Goal: Find specific page/section: Find specific page/section

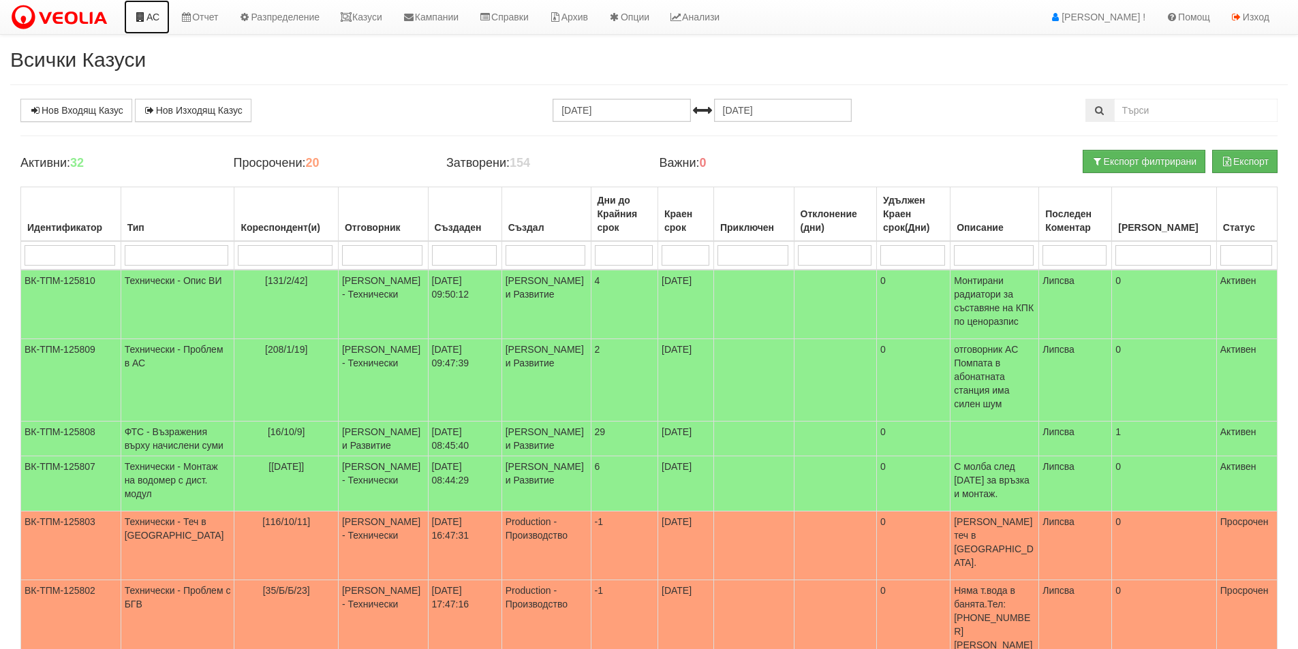
click at [153, 19] on link "АС" at bounding box center [147, 17] width 46 height 34
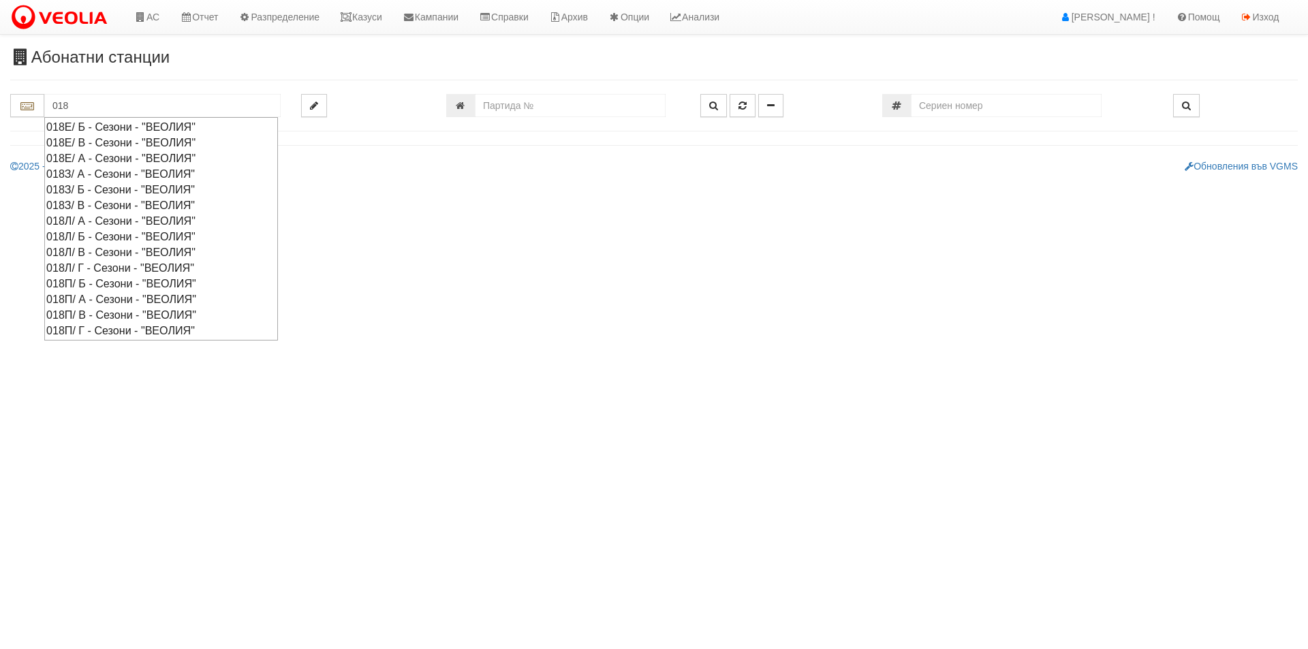
click at [173, 123] on div "018Е/ Б - Сезони - "ВЕОЛИЯ"" at bounding box center [161, 127] width 230 height 16
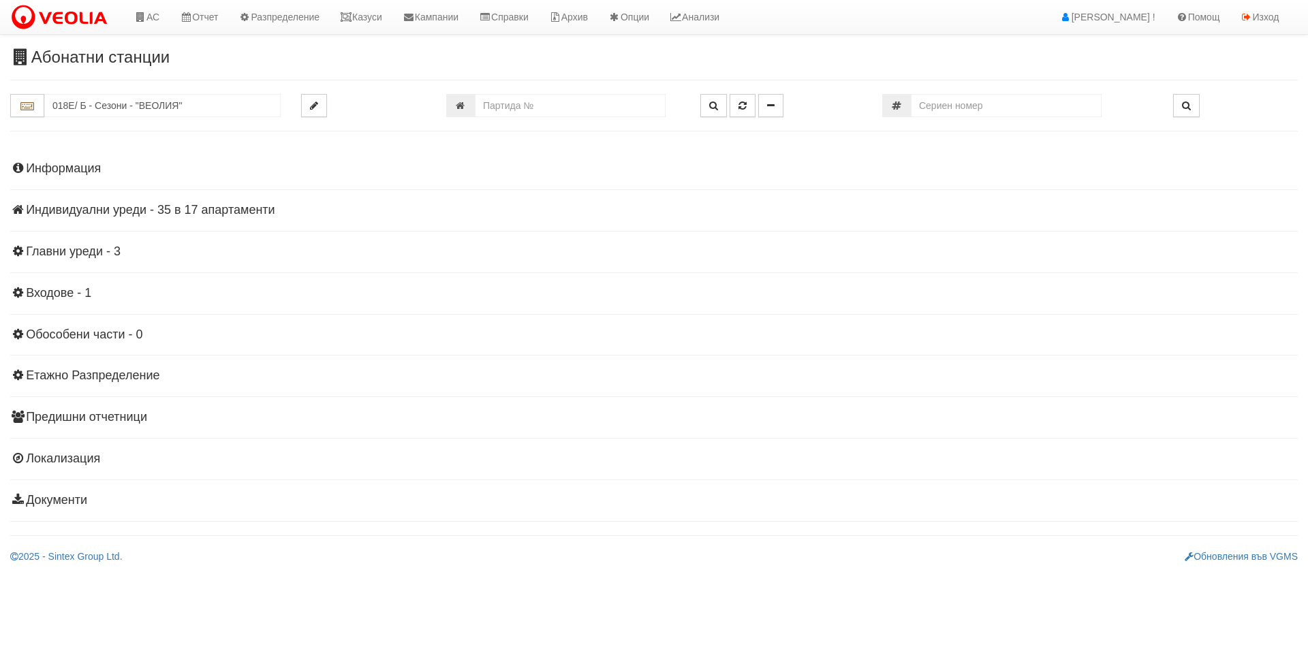
click at [113, 214] on h4 "Индивидуални уреди - 35 в 17 апартаменти" at bounding box center [653, 211] width 1287 height 14
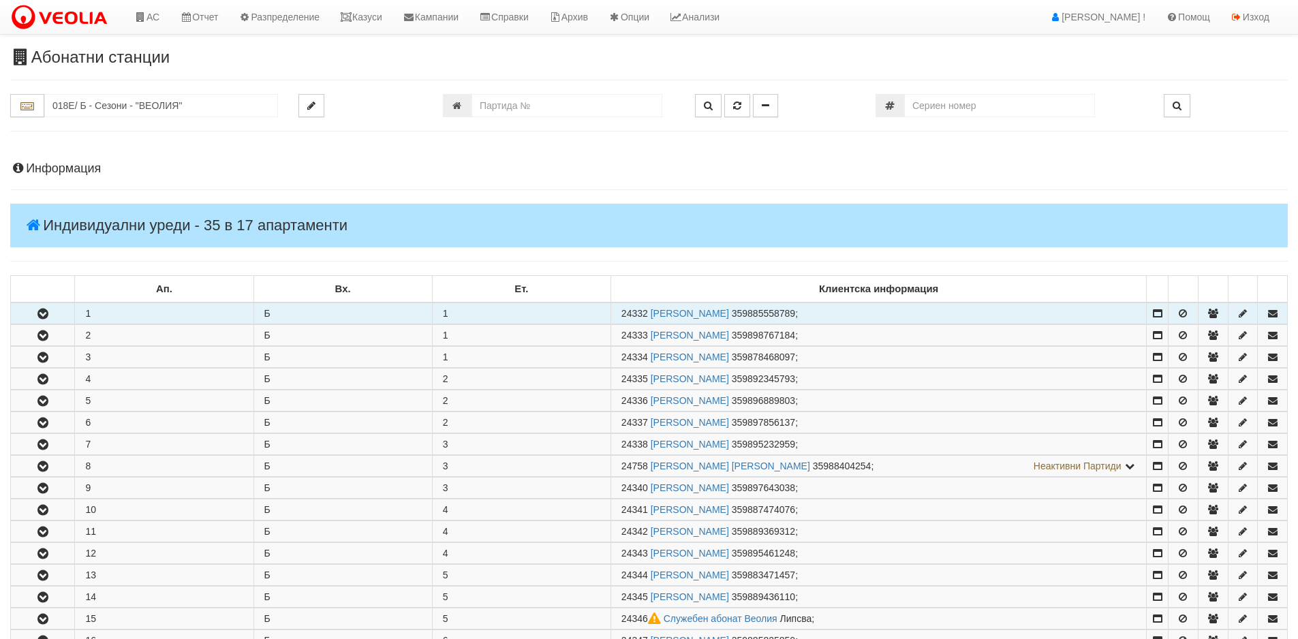
drag, startPoint x: 649, startPoint y: 317, endPoint x: 621, endPoint y: 319, distance: 28.7
click at [621, 319] on td "24332 НУРАЛ ЗЕЙНАЛ ХЮСЕИН 359885558789 ;" at bounding box center [878, 313] width 536 height 22
copy span "24332"
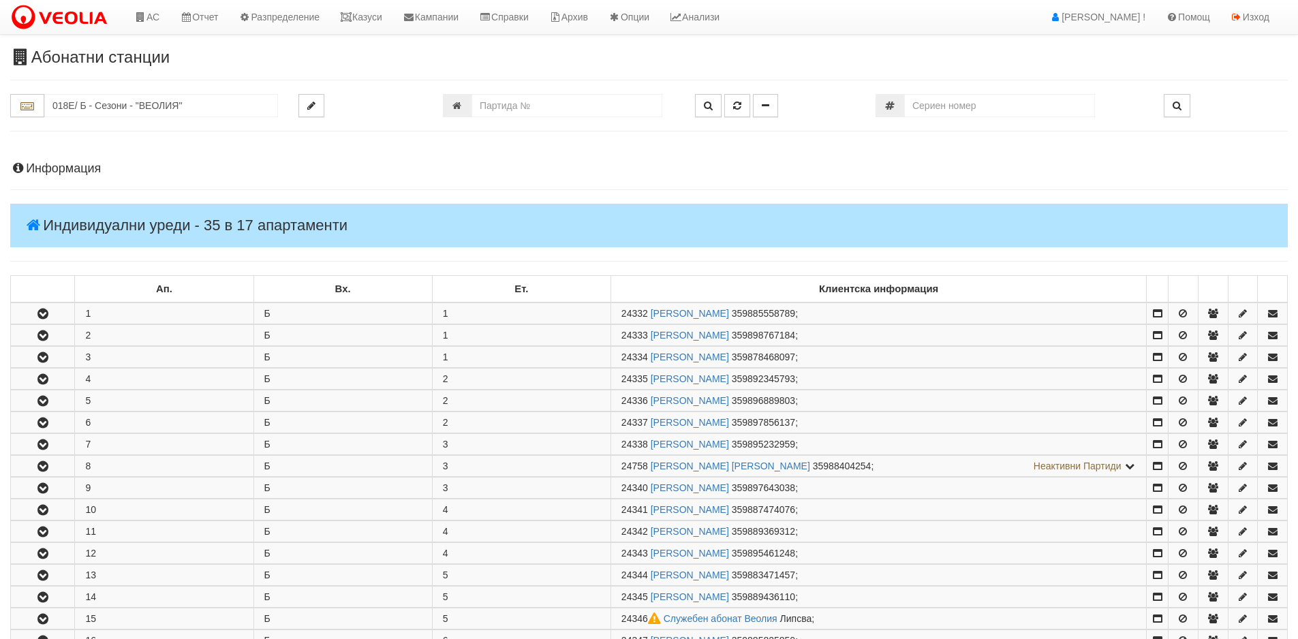
click at [129, 94] on div "Абонатни станции 018Е/ Б - Сезони - "ВЕОЛИЯ"" at bounding box center [649, 521] width 1298 height 947
click at [126, 97] on input "018Е/ Б - Сезони - "ВЕОЛИЯ"" at bounding box center [161, 105] width 234 height 23
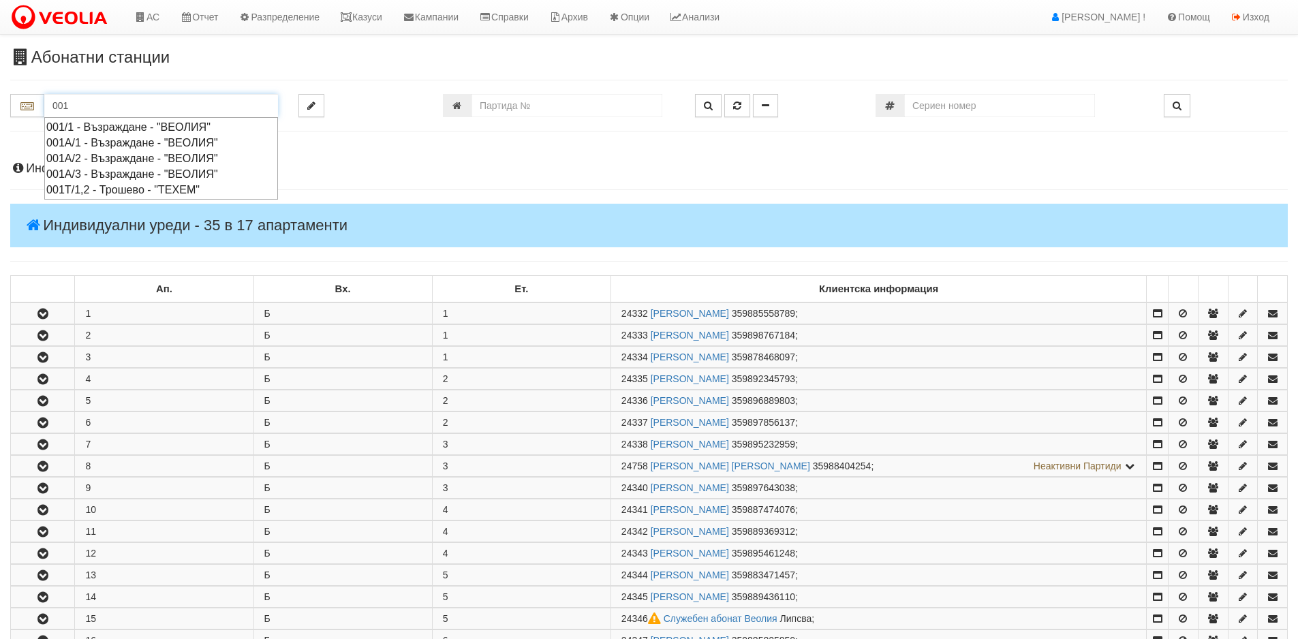
click at [156, 128] on div "001/1 - Възраждане - "ВЕОЛИЯ"" at bounding box center [161, 127] width 230 height 16
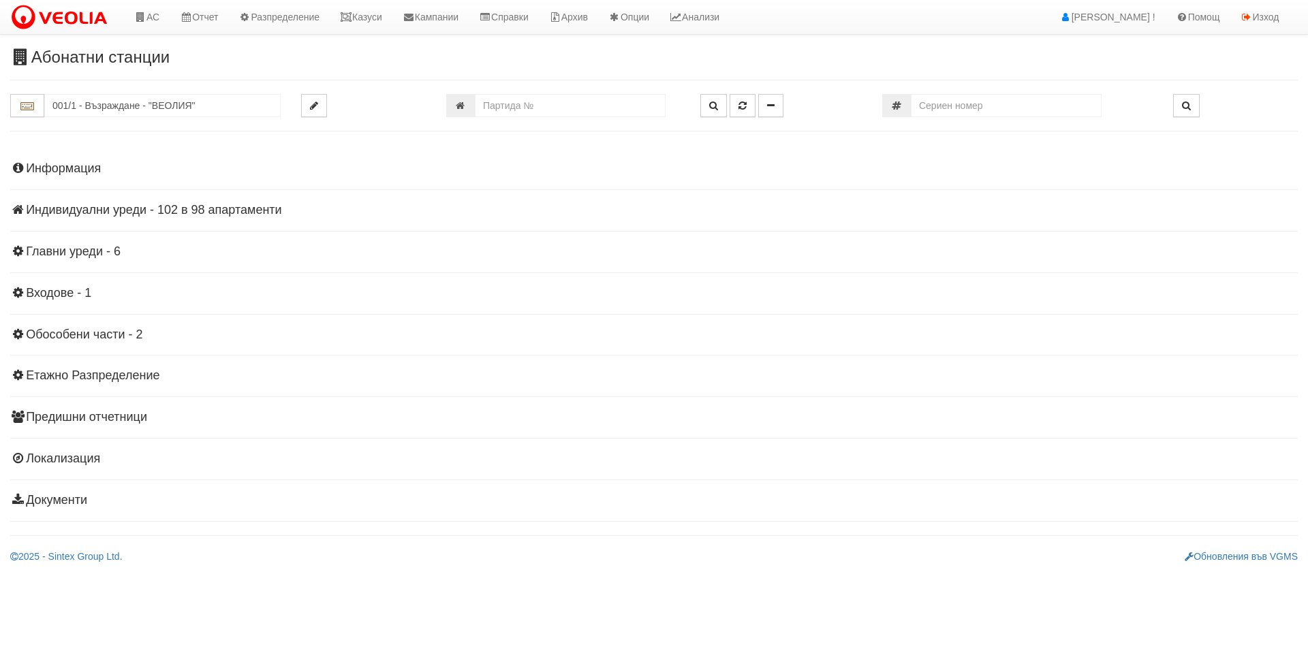
click at [140, 206] on h4 "Индивидуални уреди - 102 в 98 апартаменти" at bounding box center [653, 211] width 1287 height 14
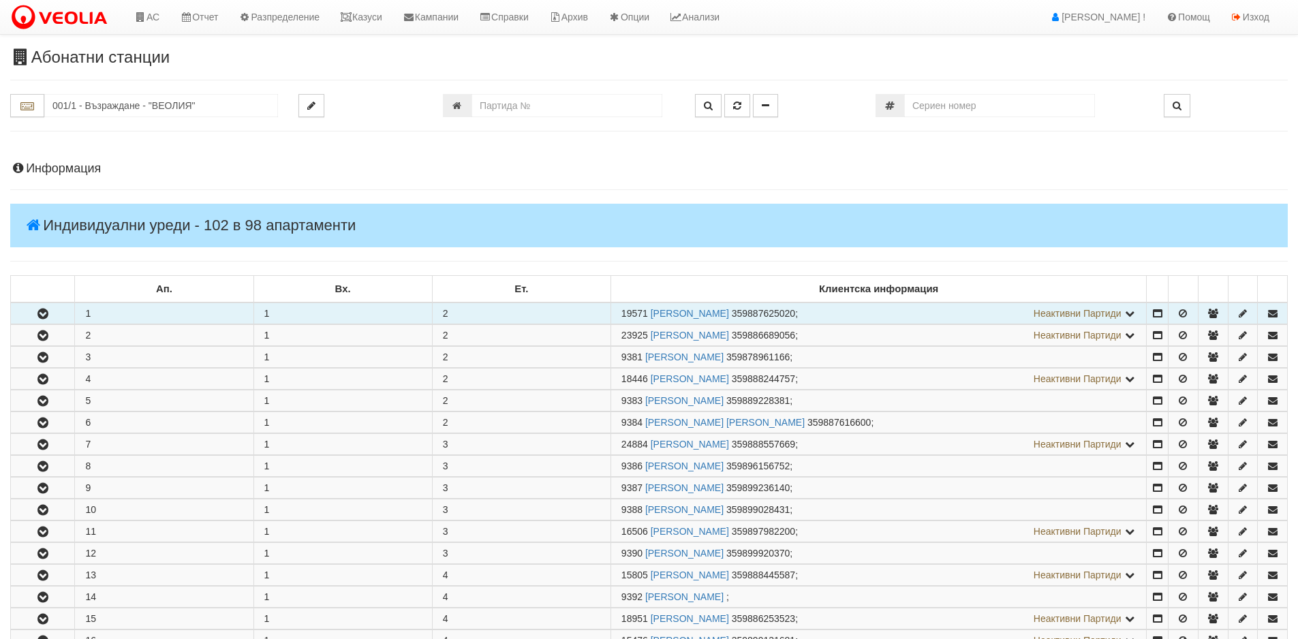
drag, startPoint x: 647, startPoint y: 314, endPoint x: 614, endPoint y: 323, distance: 33.9
click at [614, 323] on td "19571 АНАТОЛИ ГЕОРГИЕВ СТОИМЕНОВ 359887625020 ; Неактивни Партиди 11554 ГЕОРГИ …" at bounding box center [878, 313] width 536 height 22
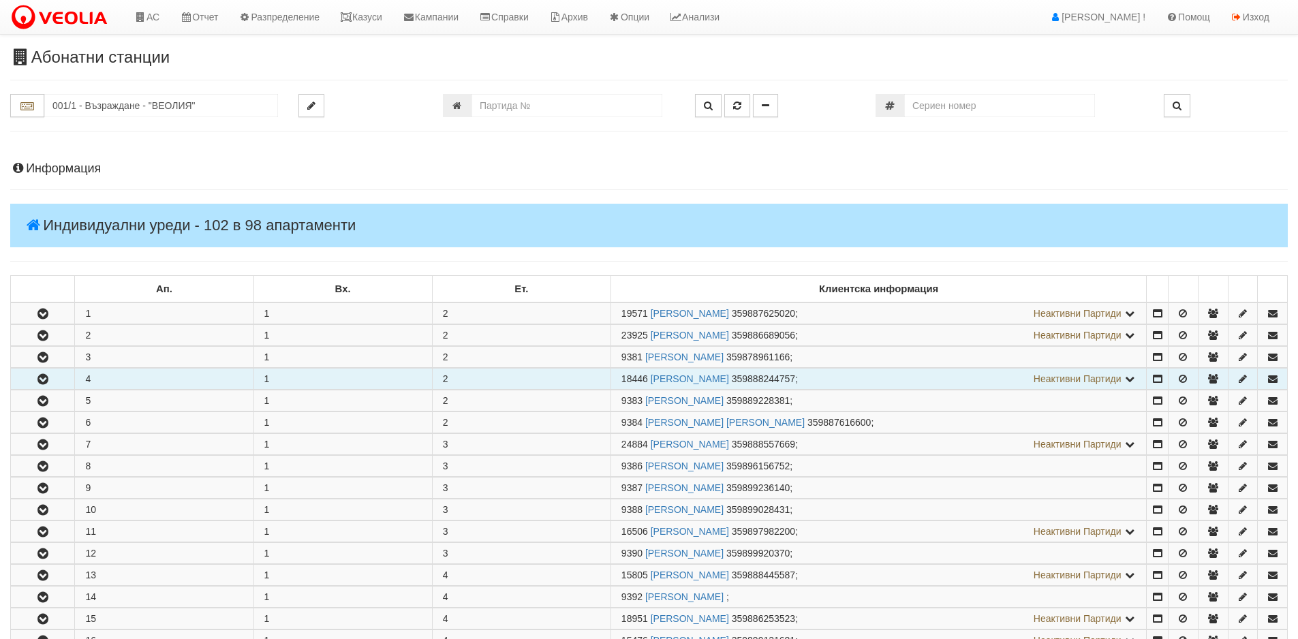
copy span "19571"
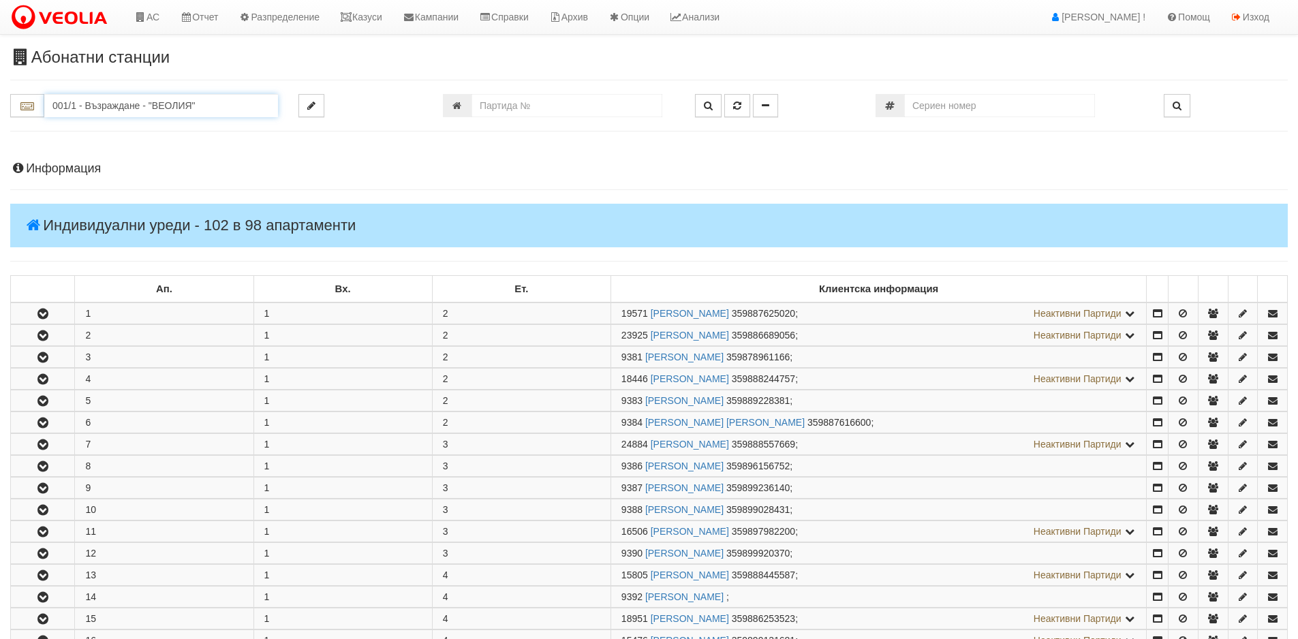
click at [134, 110] on input "001/1 - Възраждане - "ВЕОЛИЯ"" at bounding box center [161, 105] width 234 height 23
click at [134, 129] on div "003/1 - Възраждане - "ВЕОЛИЯ"" at bounding box center [161, 127] width 230 height 16
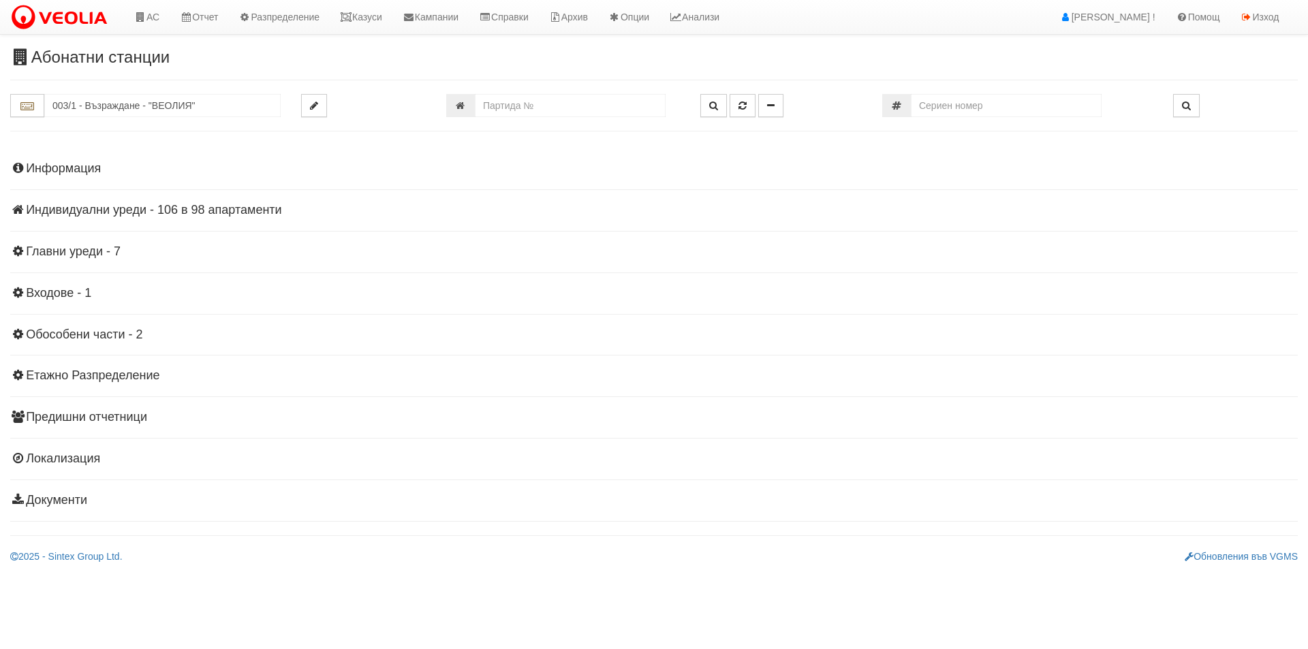
click at [198, 210] on h4 "Индивидуални уреди - 106 в 98 апартаменти" at bounding box center [653, 211] width 1287 height 14
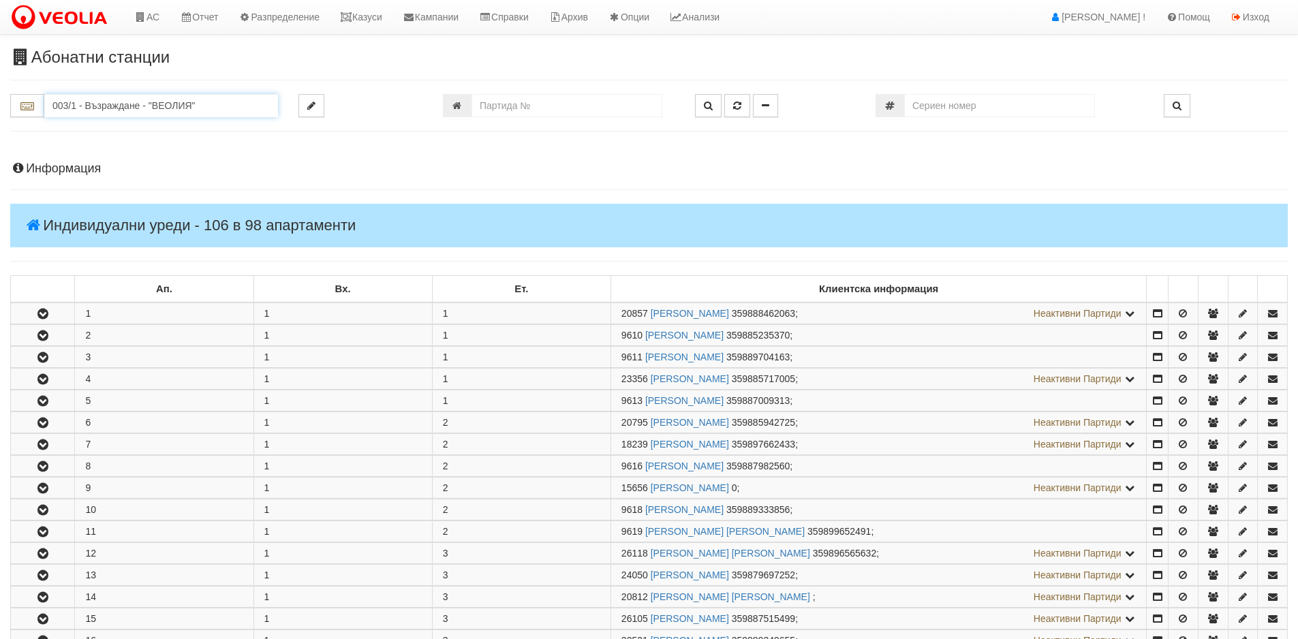
click at [136, 101] on input "003/1 - Възраждане - "ВЕОЛИЯ"" at bounding box center [161, 105] width 234 height 23
click at [123, 116] on input "120" at bounding box center [161, 105] width 234 height 23
click at [129, 121] on div "120/1 - Младост - "ВЕОЛИЯ"" at bounding box center [161, 127] width 230 height 16
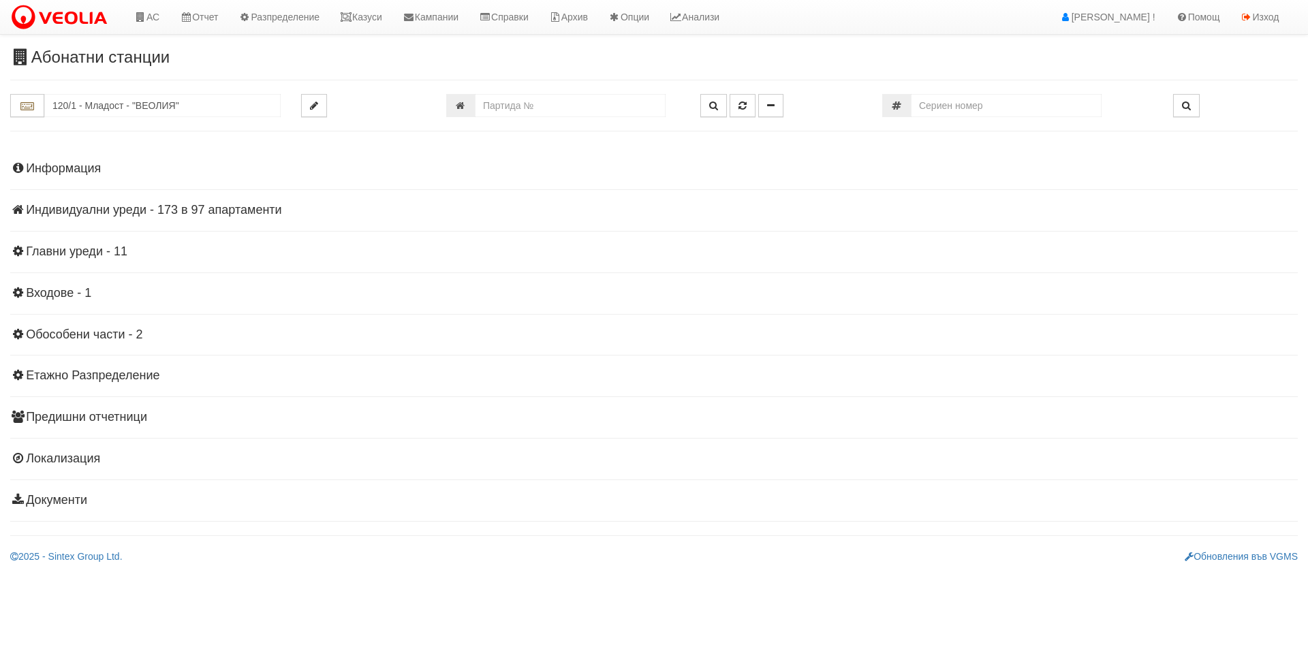
click at [75, 211] on h4 "Индивидуални уреди - 173 в 97 апартаменти" at bounding box center [653, 211] width 1287 height 14
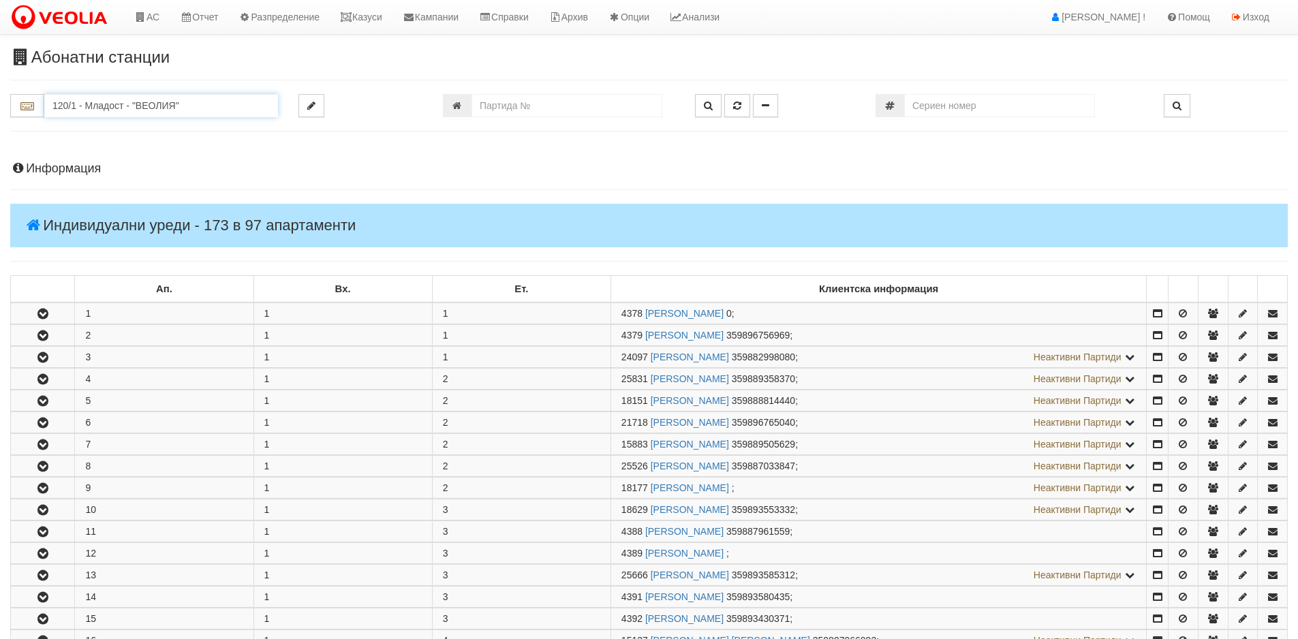
click at [154, 110] on input "120/1 - Младост - "ВЕОЛИЯ"" at bounding box center [161, 105] width 234 height 23
click at [137, 125] on div "080/1 - Трошево - "ВЕОЛИЯ"" at bounding box center [161, 127] width 230 height 16
type input "080/1 - Трошево - "ВЕОЛИЯ""
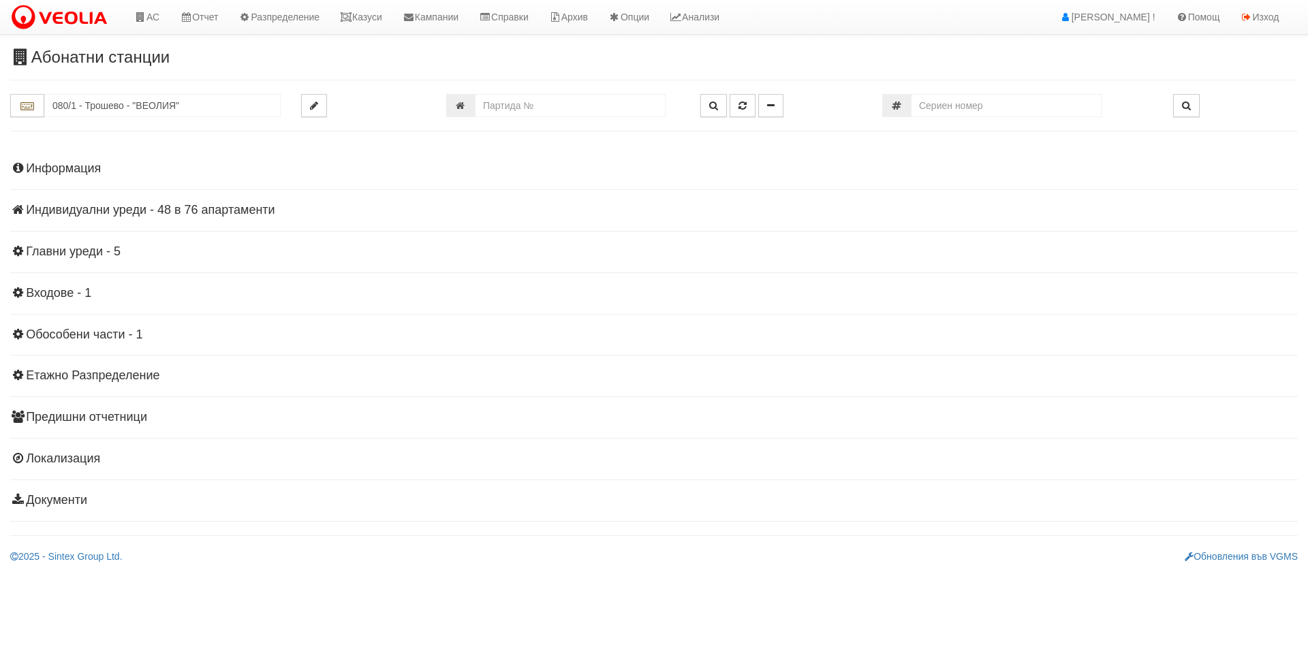
click at [240, 213] on h4 "Индивидуални уреди - 48 в 76 апартаменти" at bounding box center [653, 211] width 1287 height 14
